Goal: Find specific page/section: Find specific page/section

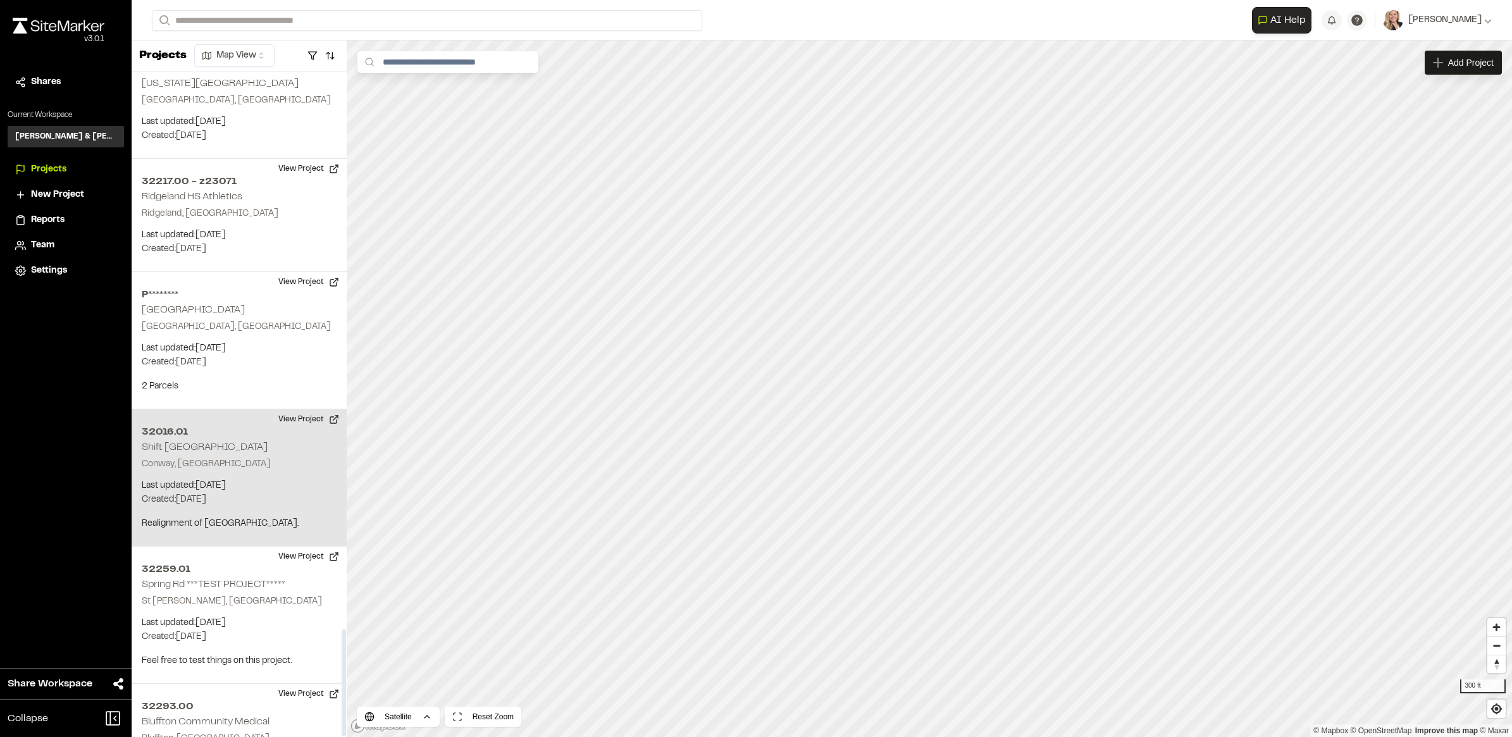
scroll to position [3463, 0]
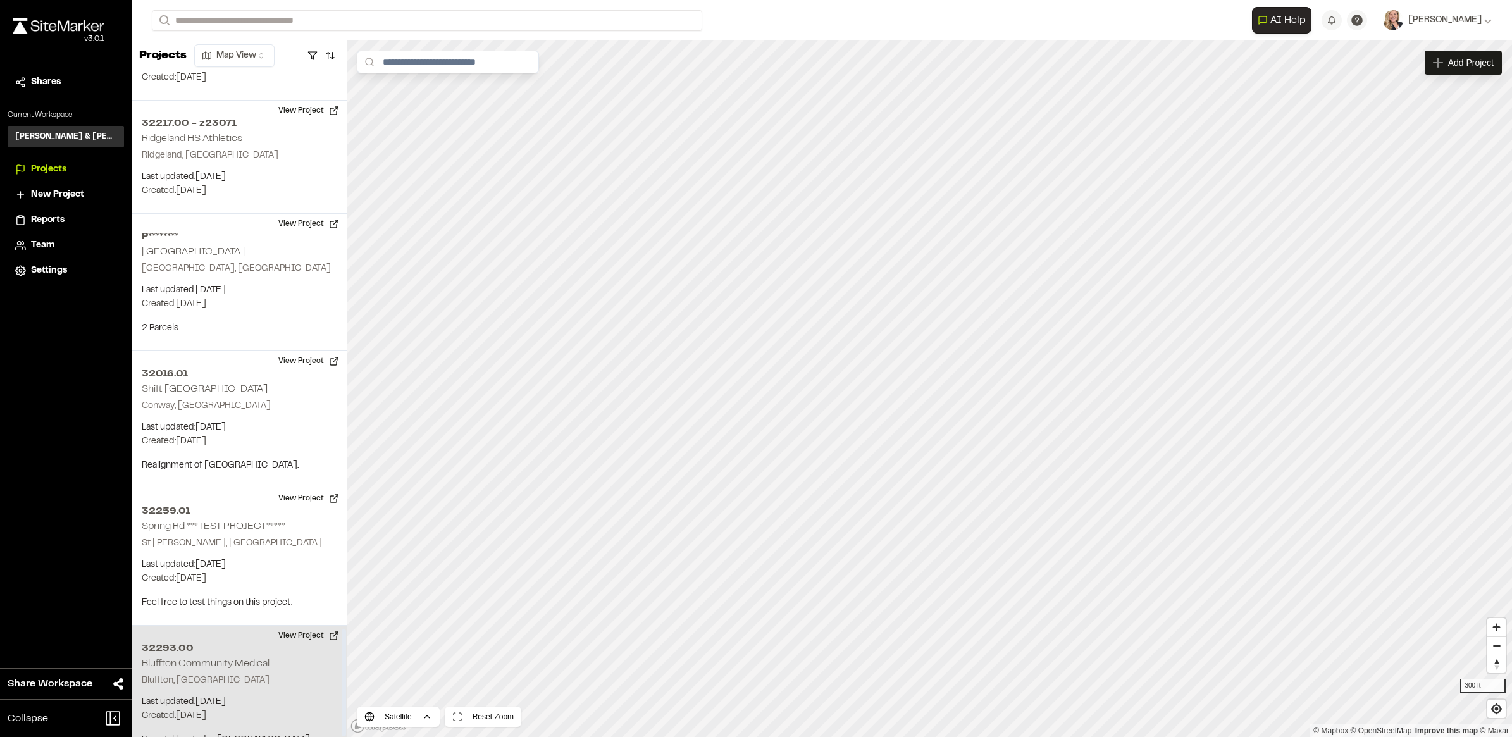
click at [227, 674] on p "Bluffton, [GEOGRAPHIC_DATA]" at bounding box center [239, 681] width 195 height 14
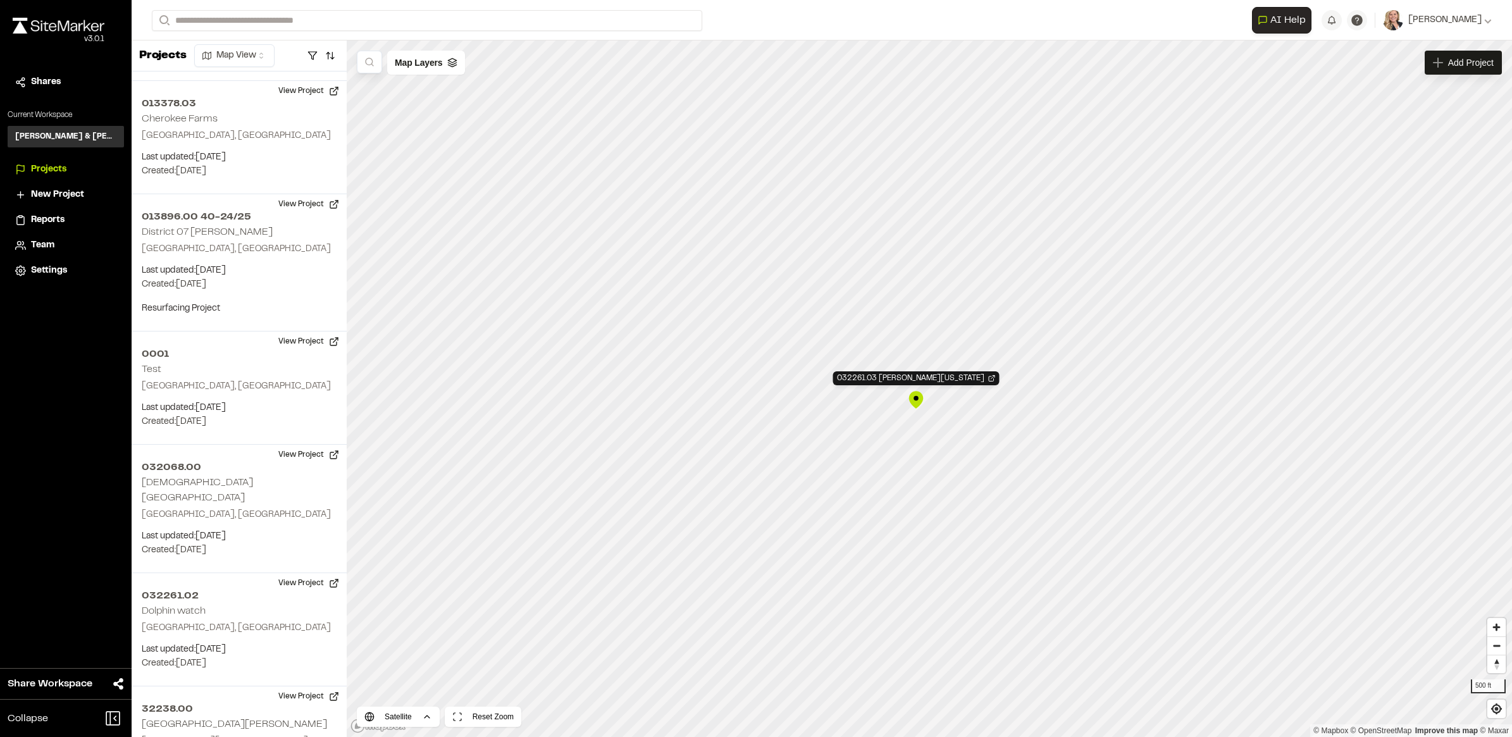
scroll to position [1943, 0]
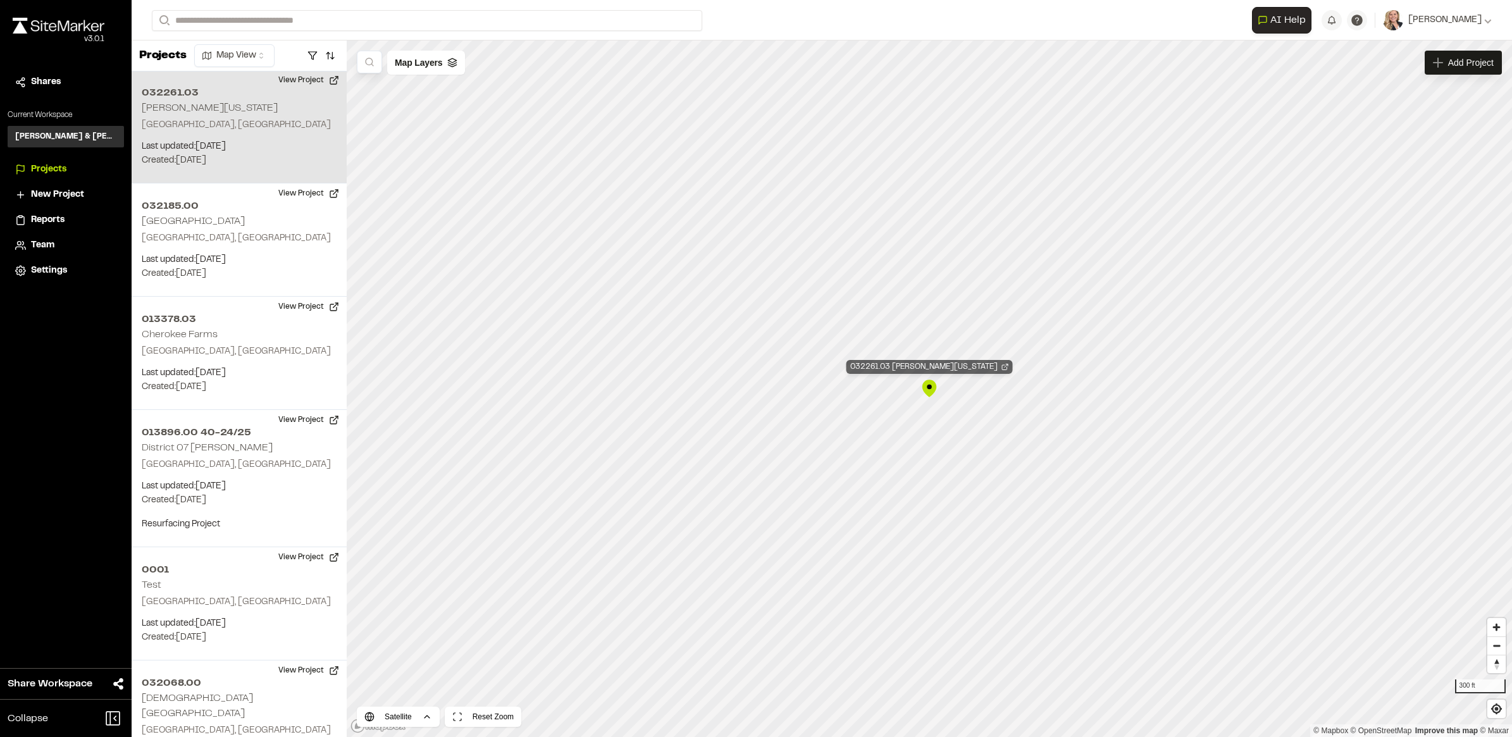
click at [993, 371] on div "032261.03 James D Washington" at bounding box center [930, 367] width 166 height 14
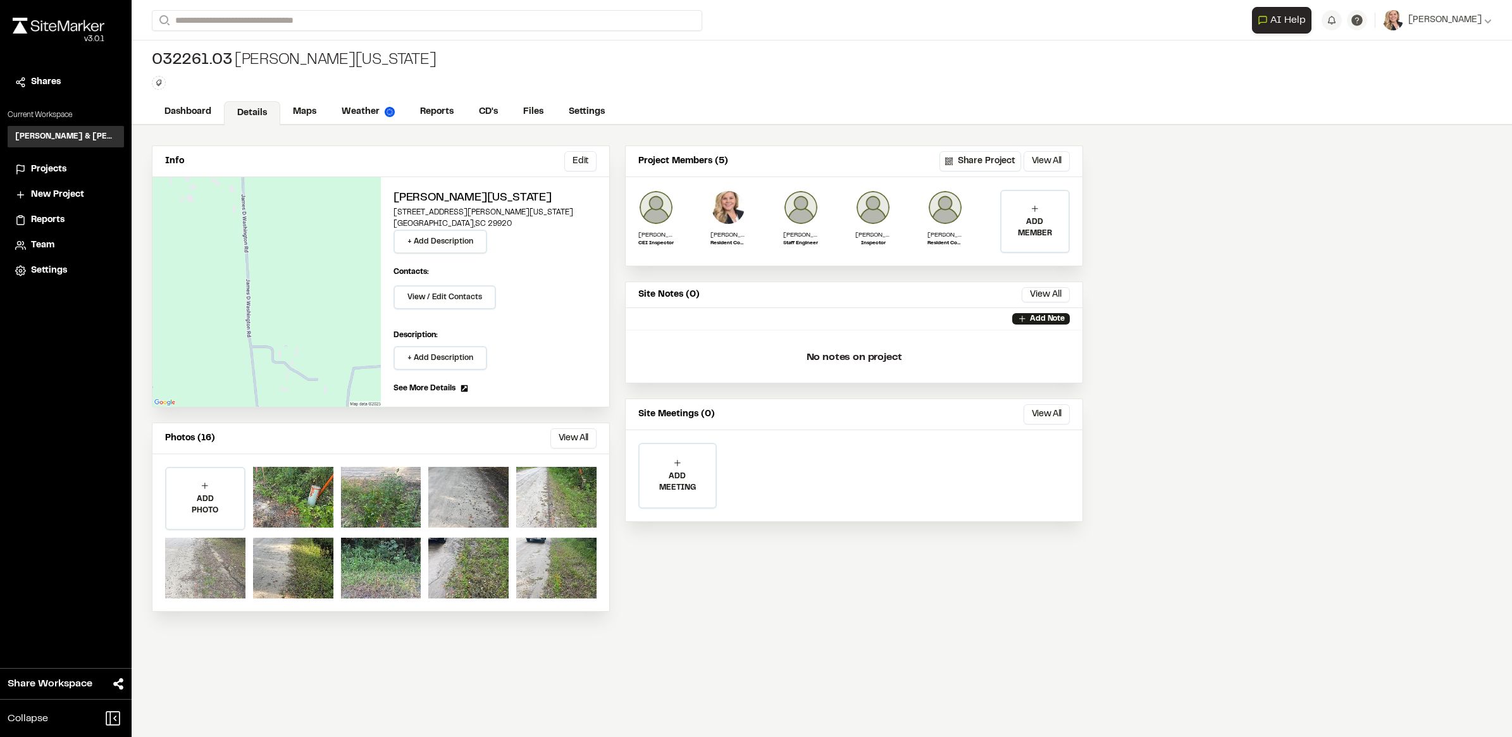
click at [219, 571] on div at bounding box center [205, 568] width 80 height 61
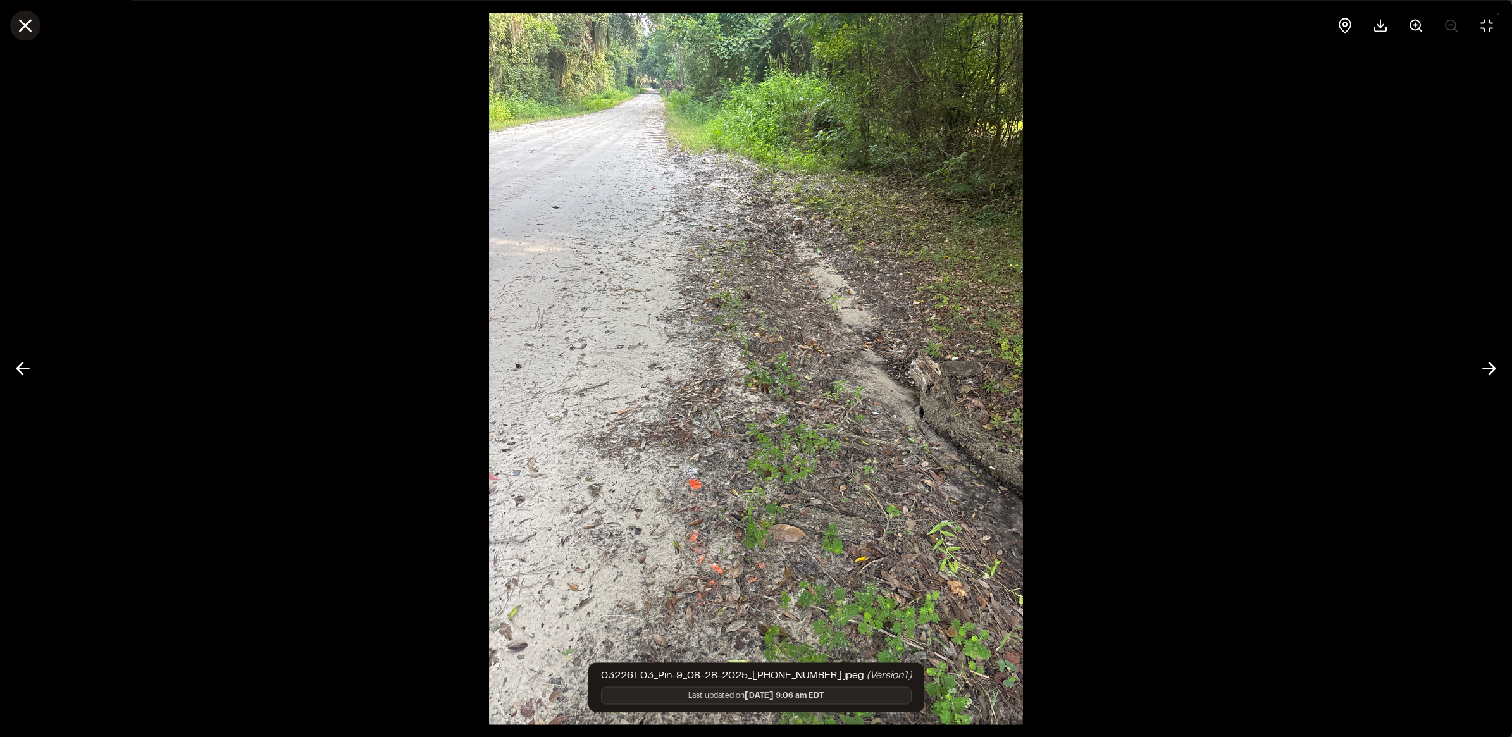
click at [35, 30] on icon at bounding box center [26, 26] width 22 height 22
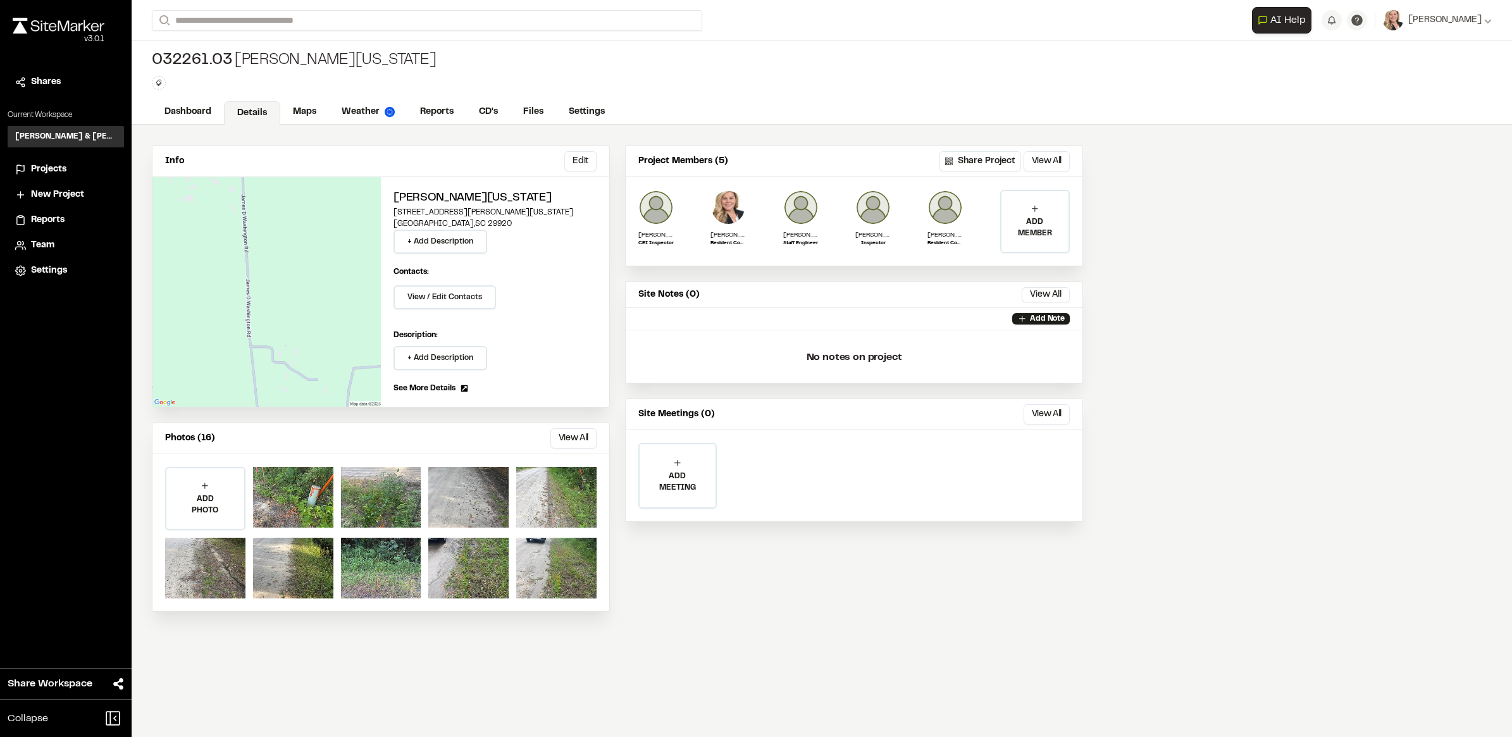
click at [30, 166] on div "Projects" at bounding box center [65, 170] width 101 height 14
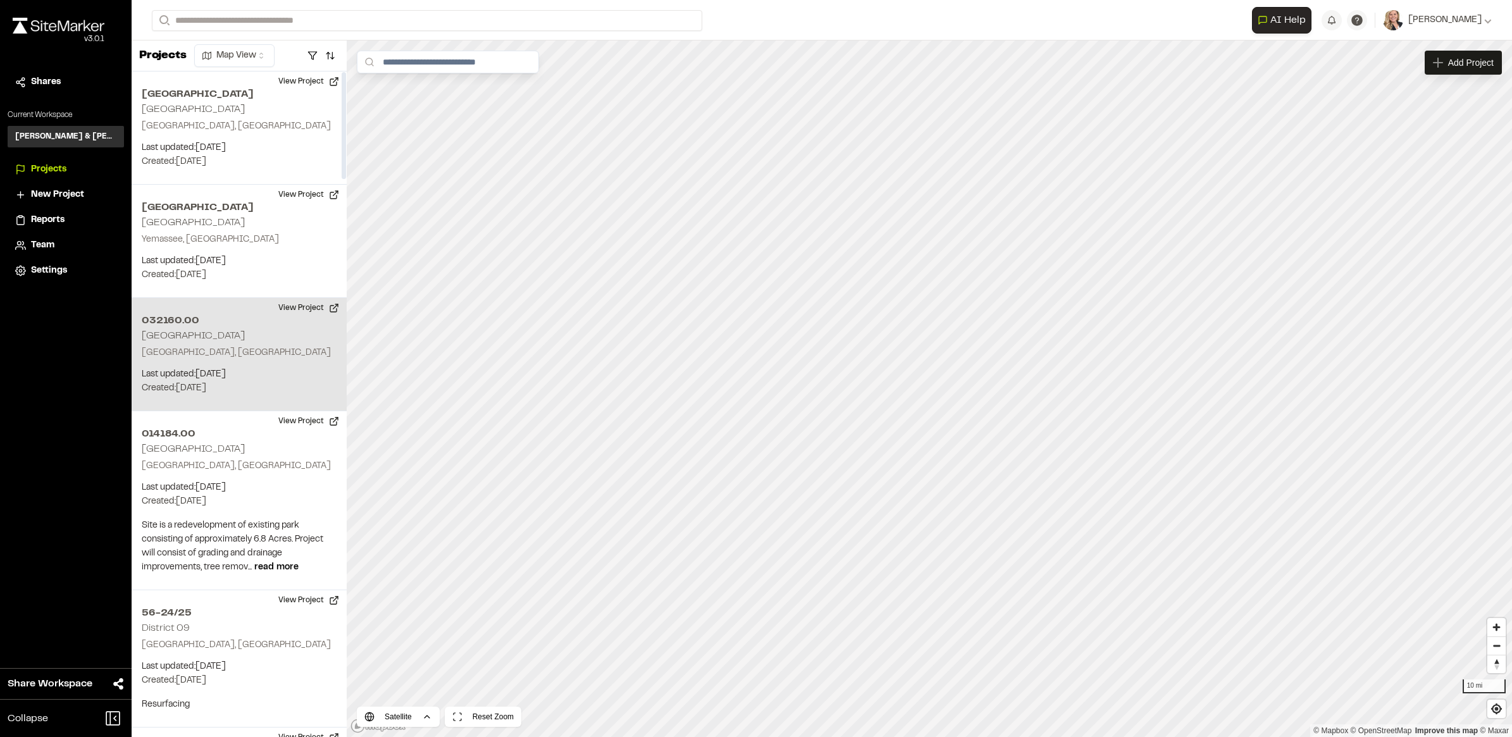
click at [258, 352] on p "[GEOGRAPHIC_DATA], [GEOGRAPHIC_DATA]" at bounding box center [239, 353] width 195 height 14
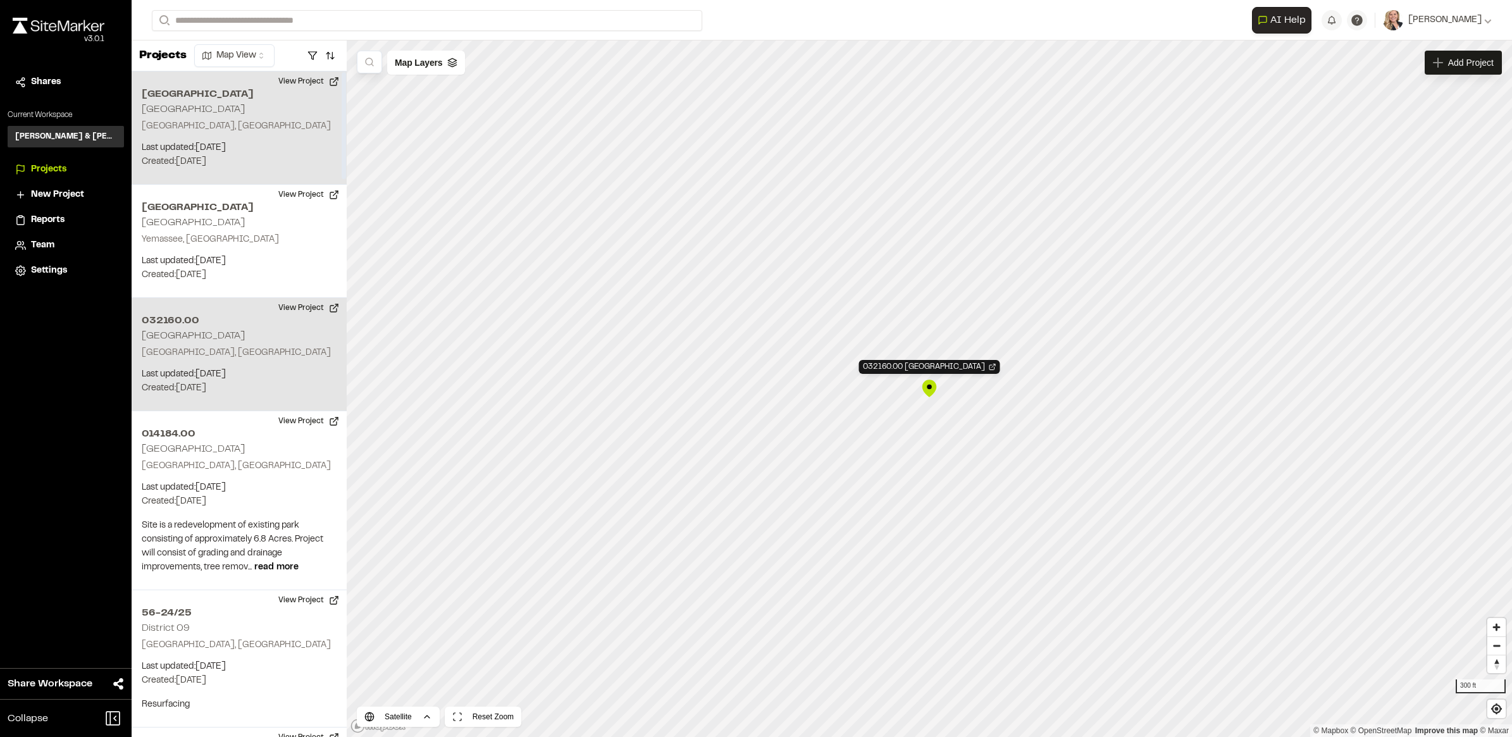
click at [237, 137] on div "[GEOGRAPHIC_DATA], [GEOGRAPHIC_DATA] Last updated: [DATE] Budget: $ Created: [D…" at bounding box center [239, 128] width 215 height 113
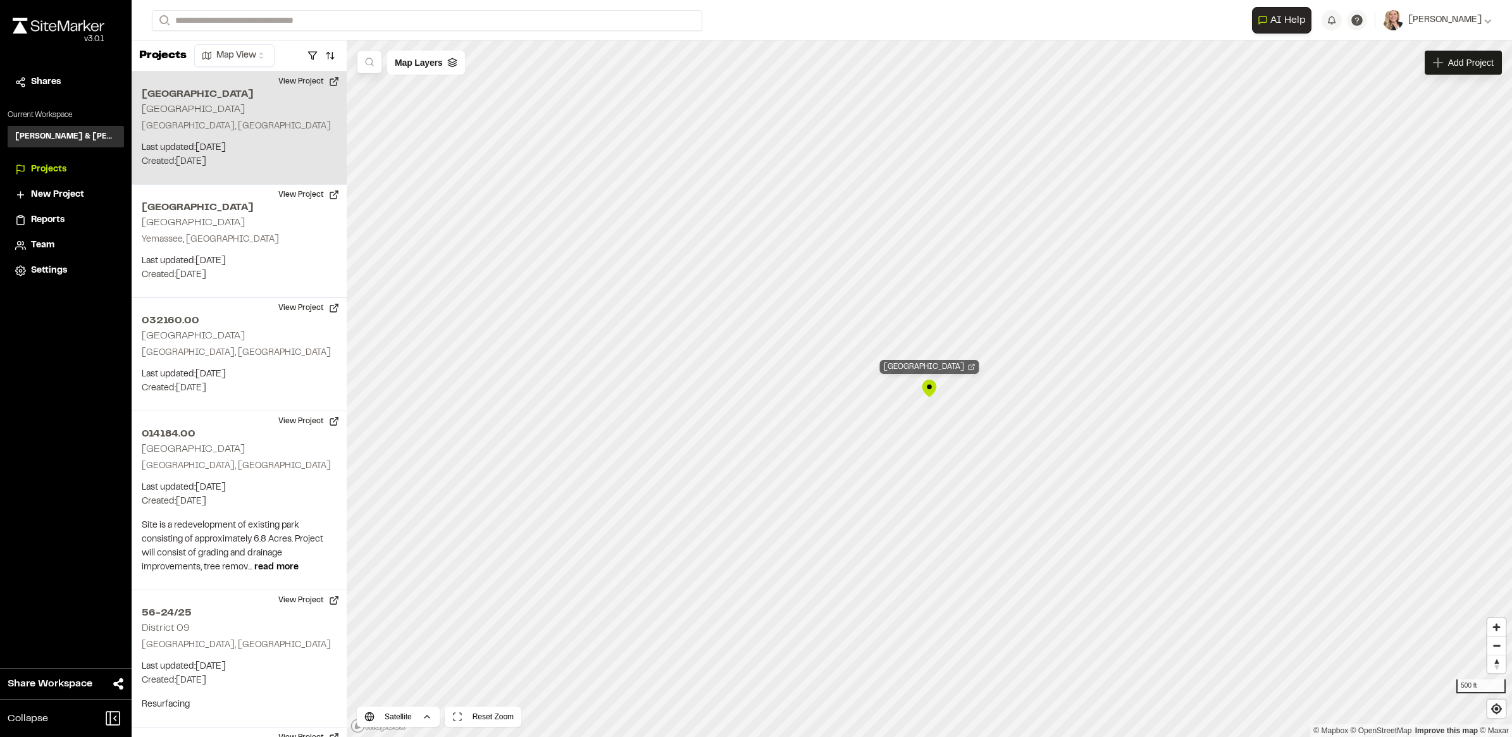
click at [974, 367] on icon "Map marker" at bounding box center [971, 367] width 5 height 5
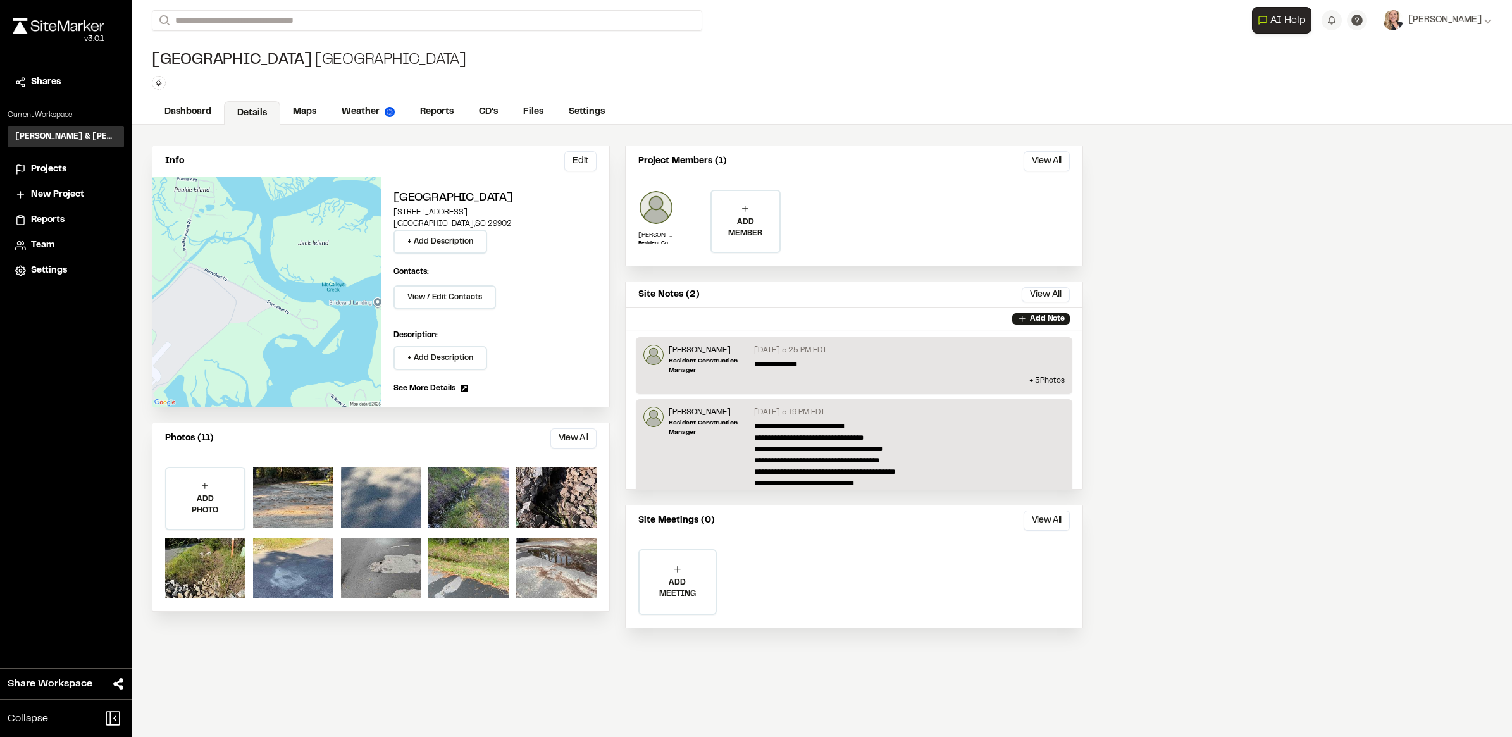
click at [23, 169] on icon at bounding box center [20, 169] width 11 height 13
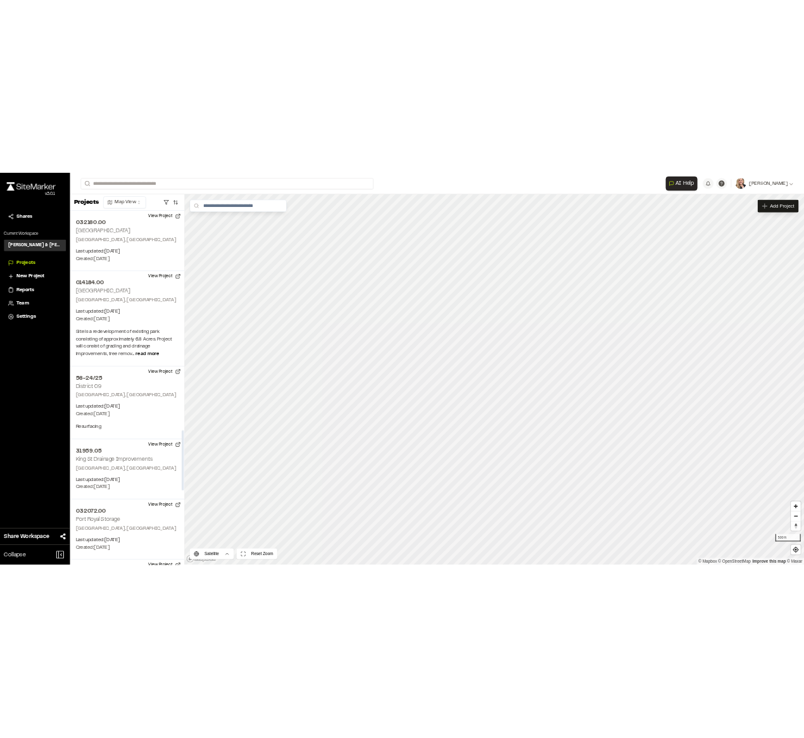
scroll to position [2420, 0]
